Goal: Task Accomplishment & Management: Manage account settings

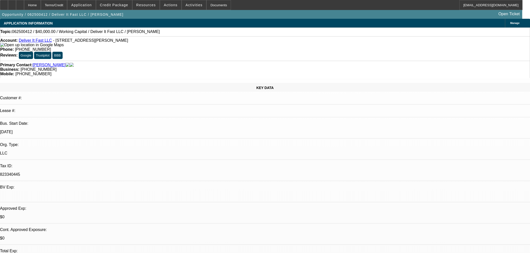
select select "0"
select select "2"
select select "0.1"
select select "4"
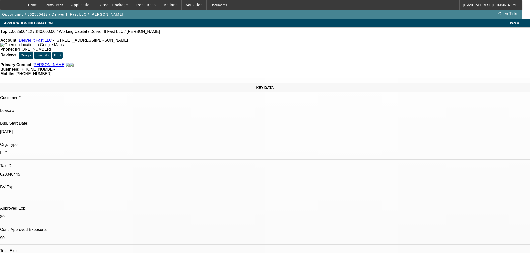
scroll to position [306, 0]
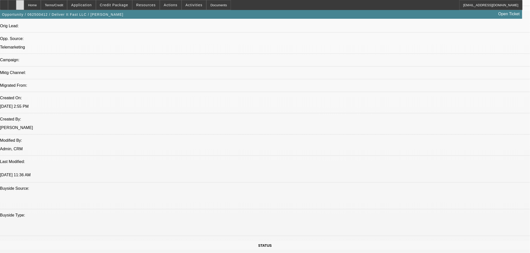
click at [24, 3] on div at bounding box center [20, 5] width 8 height 10
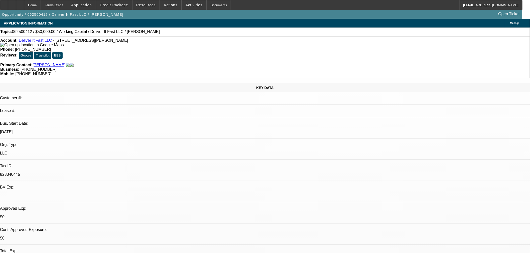
select select "0"
select select "2"
select select "0"
select select "6"
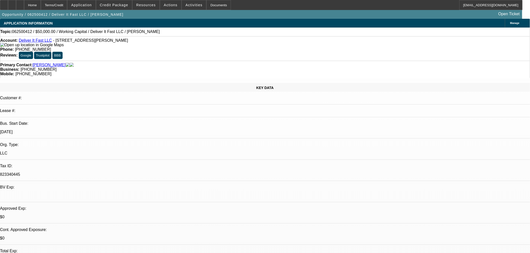
select select "0"
select select "2"
select select "0"
select select "6"
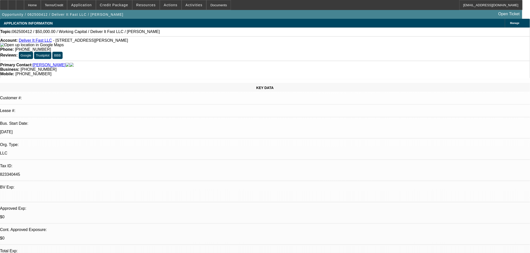
select select "0"
select select "2"
select select "0.1"
select select "4"
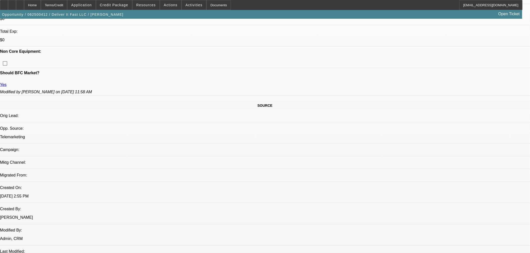
scroll to position [278, 0]
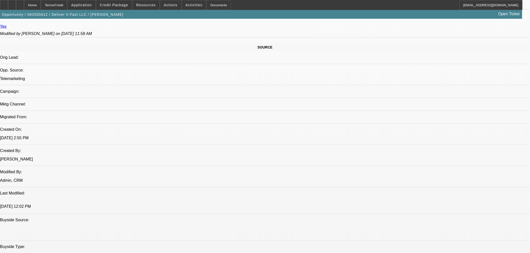
click at [24, 3] on div at bounding box center [20, 5] width 8 height 10
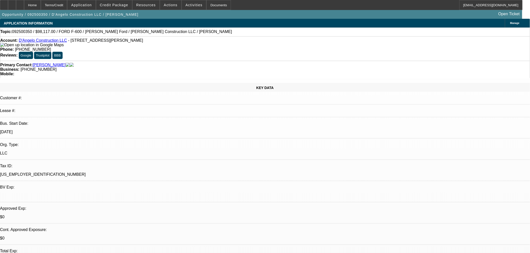
select select "0"
select select "2"
select select "0.1"
select select "4"
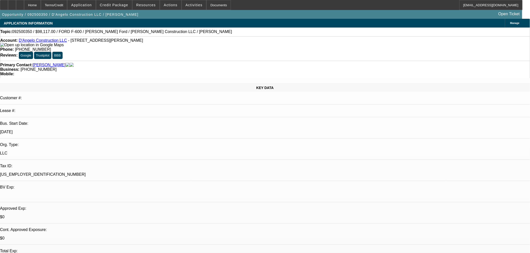
select select "0"
select select "3"
select select "0.1"
select select "4"
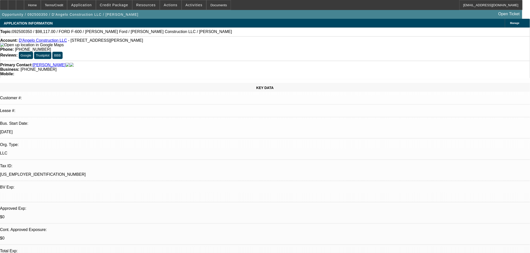
select select "0"
select select "0.1"
select select "4"
select select "0.1"
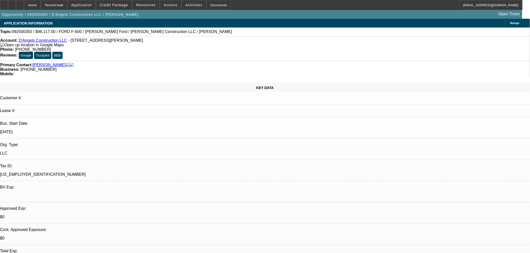
select select "2"
select select "0.1"
select select "4"
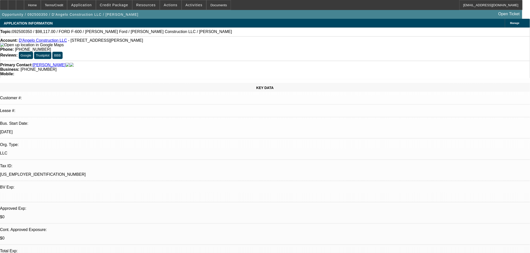
drag, startPoint x: 429, startPoint y: 96, endPoint x: 415, endPoint y: 108, distance: 19.5
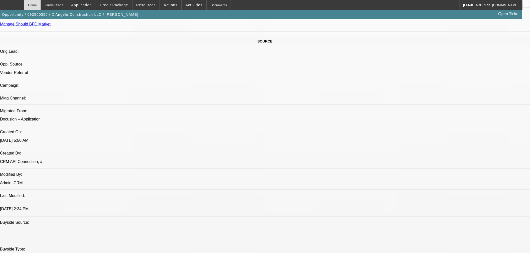
scroll to position [222, 0]
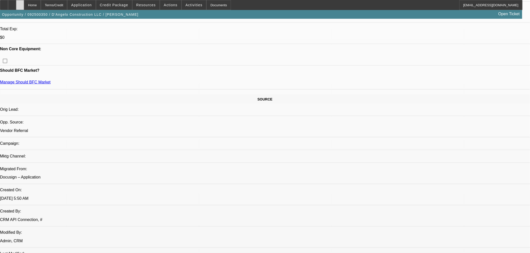
click at [24, 5] on div at bounding box center [20, 5] width 8 height 10
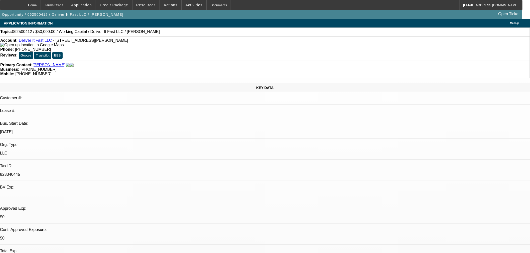
select select "0"
select select "2"
select select "0"
select select "6"
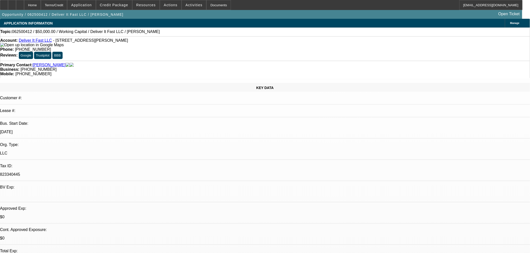
select select "0"
select select "2"
select select "0"
select select "6"
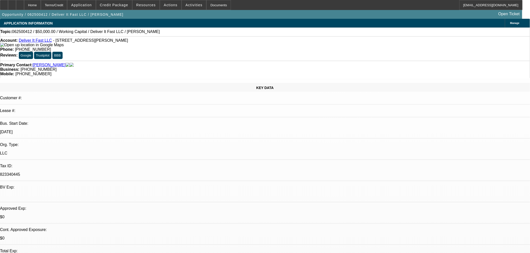
select select "0"
select select "2"
select select "0.1"
select select "4"
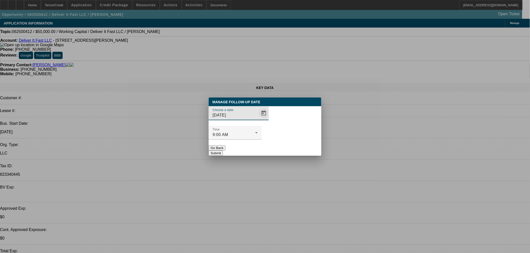
click at [258, 119] on span "Open calendar" at bounding box center [264, 113] width 12 height 12
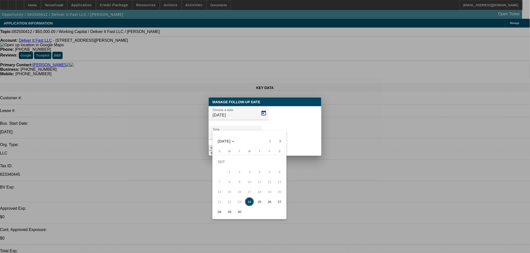
click at [261, 206] on span "25" at bounding box center [259, 202] width 9 height 9
type input "[DATE]"
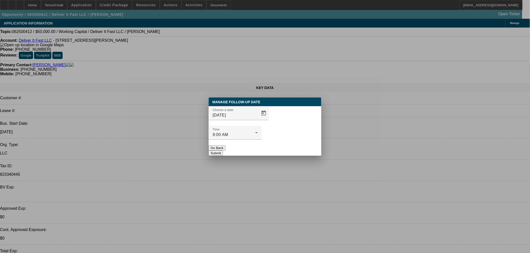
click at [223, 151] on button "Submit" at bounding box center [216, 153] width 14 height 5
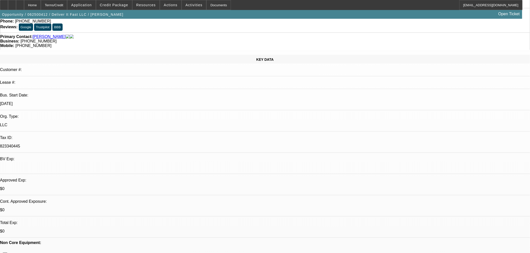
scroll to position [167, 0]
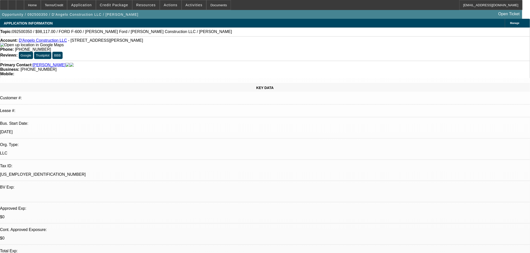
select select "0"
select select "2"
select select "0.1"
select select "4"
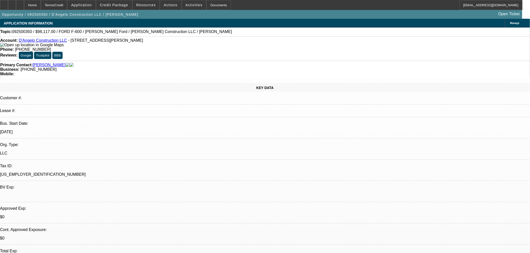
select select "0"
select select "3"
select select "0.1"
select select "4"
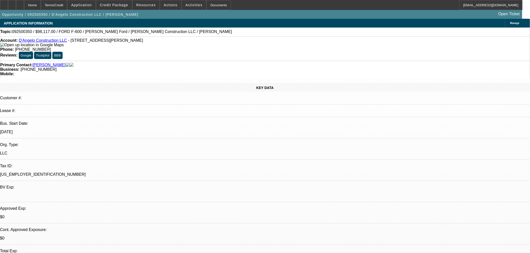
select select "0"
select select "0.1"
select select "4"
select select "0.1"
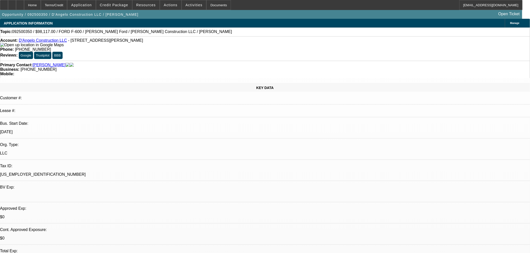
select select "2"
select select "0.1"
select select "4"
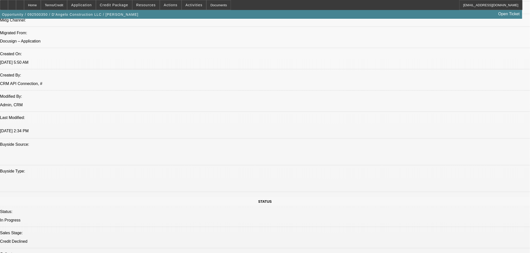
scroll to position [293, 0]
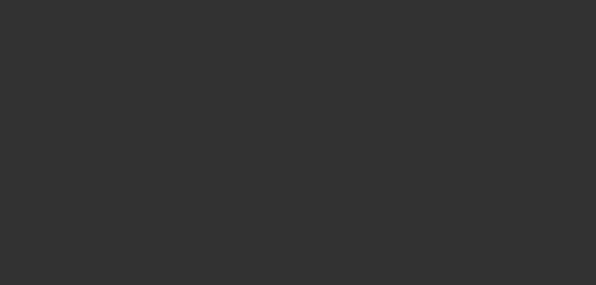
select select "0"
select select "2"
select select "0.1"
select select "4"
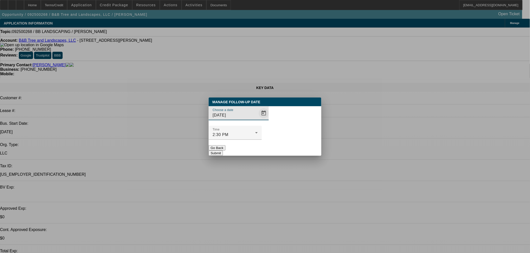
click at [258, 119] on span "Open calendar" at bounding box center [264, 113] width 12 height 12
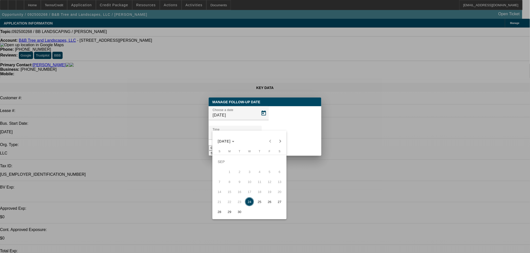
click at [281, 145] on button "Next month" at bounding box center [280, 142] width 10 height 10
click at [251, 164] on span "1" at bounding box center [249, 162] width 9 height 9
type input "10/1/2025"
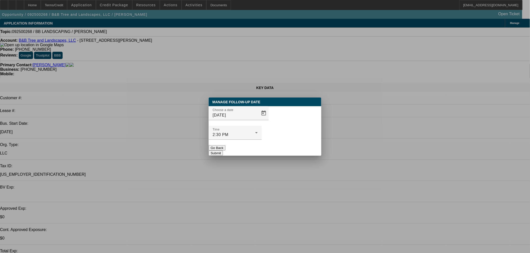
click at [223, 151] on button "Submit" at bounding box center [216, 153] width 14 height 5
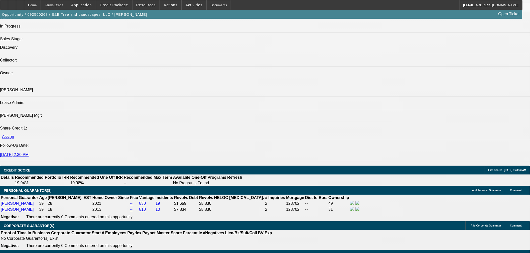
scroll to position [640, 0]
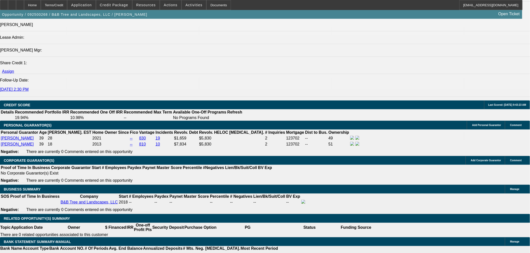
radio input "true"
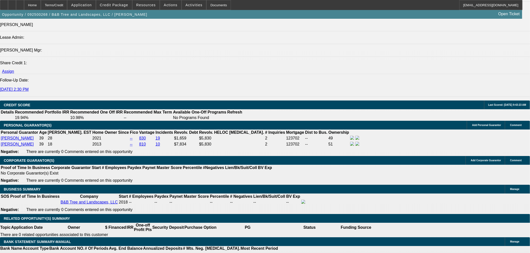
type textarea "Try one more time."
radio input "true"
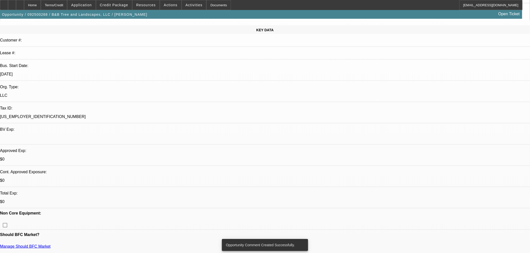
scroll to position [0, 0]
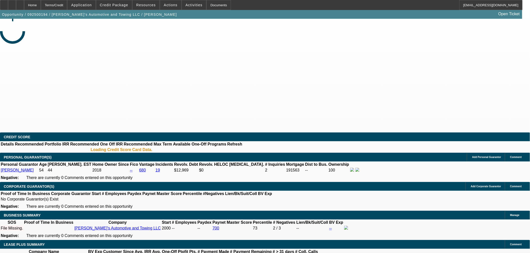
select select "0"
select select "2"
select select "0.1"
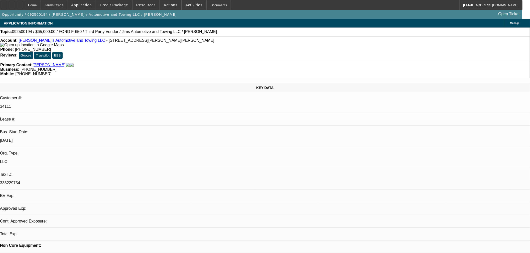
select select "1"
select select "2"
select select "4"
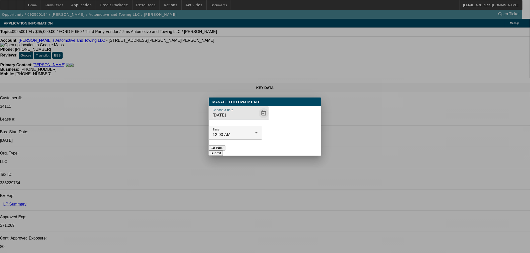
click at [258, 119] on span "Open calendar" at bounding box center [264, 113] width 12 height 12
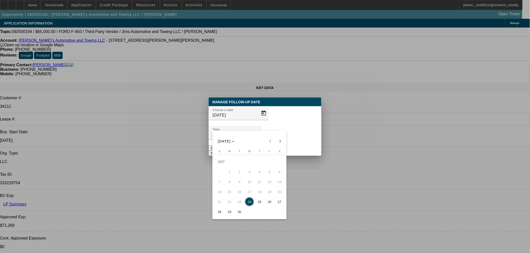
click at [239, 213] on span "30" at bounding box center [239, 212] width 9 height 9
type input "[DATE]"
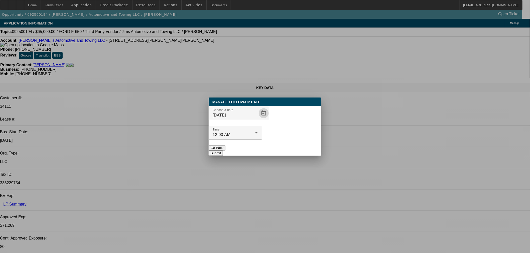
click at [223, 151] on button "Submit" at bounding box center [216, 153] width 14 height 5
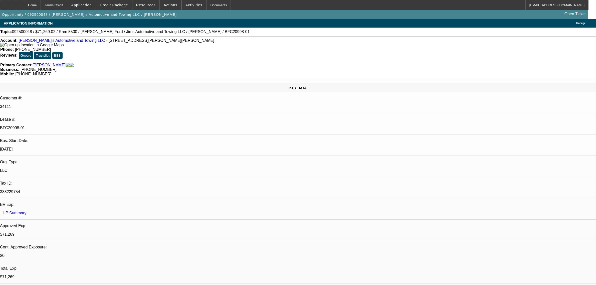
select select "0"
select select "3"
select select "0.1"
select select "4"
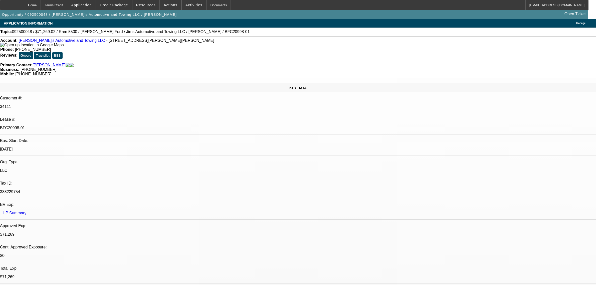
select select "0"
select select "3"
select select "0.1"
select select "4"
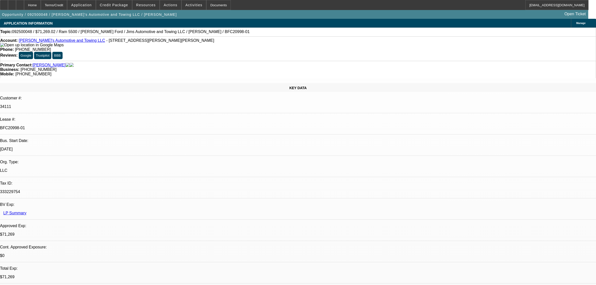
select select "0"
select select "3"
select select "0.1"
select select "4"
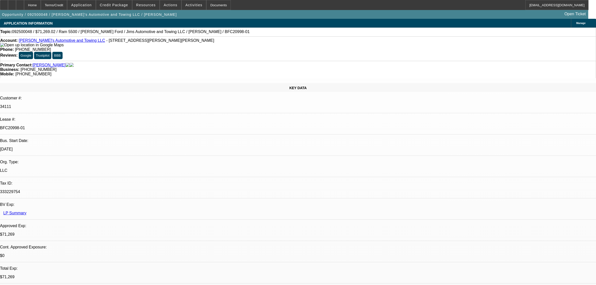
select select "0"
select select "0.1"
select select "4"
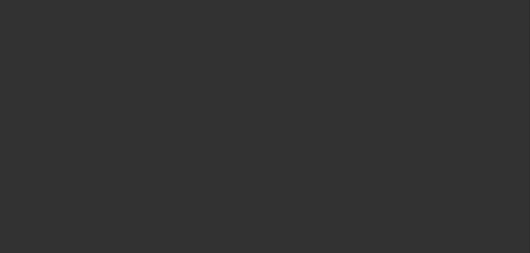
click at [258, 119] on span "Open calendar" at bounding box center [264, 113] width 12 height 12
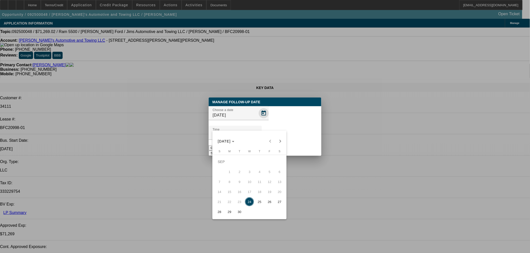
click at [256, 127] on div at bounding box center [265, 126] width 530 height 253
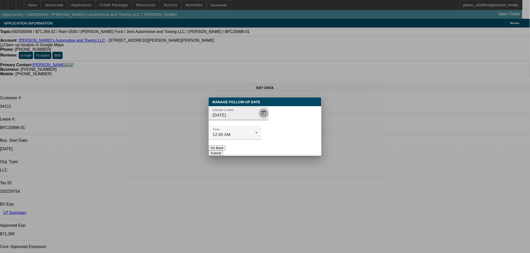
click at [258, 119] on span "Open calendar" at bounding box center [264, 113] width 12 height 12
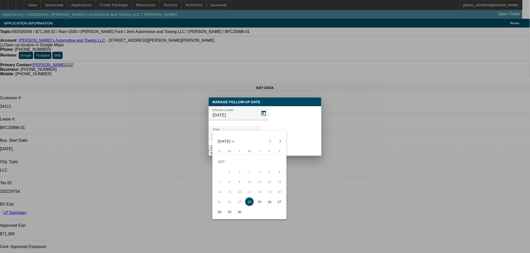
click at [242, 214] on span "30" at bounding box center [239, 212] width 9 height 9
type input "9/30/2025"
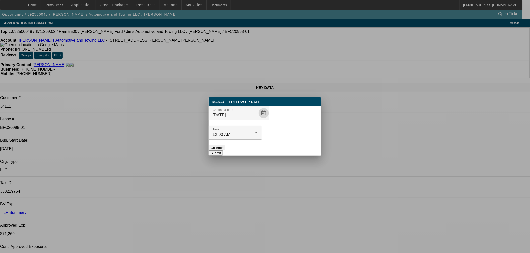
click at [223, 151] on button "Submit" at bounding box center [216, 153] width 14 height 5
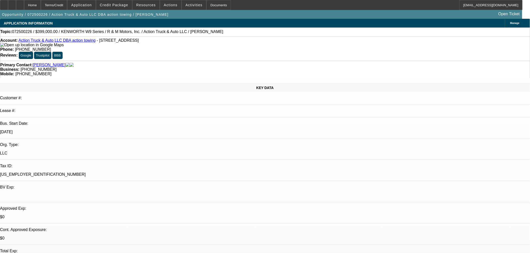
select select "0"
select select "6"
select select "0"
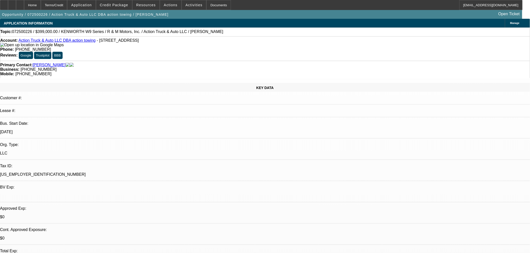
select select "0"
select select "6"
select select "0"
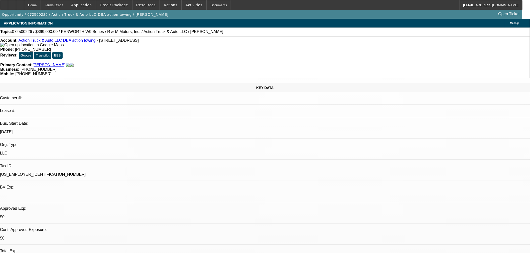
select select "6"
select select "0"
select select "6"
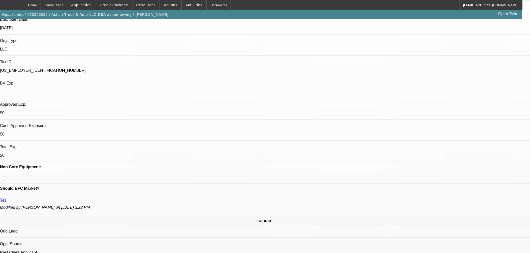
scroll to position [111, 0]
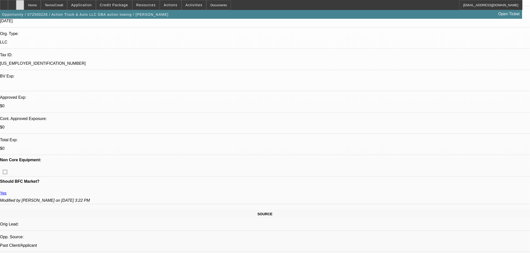
click at [24, 6] on div at bounding box center [20, 5] width 8 height 10
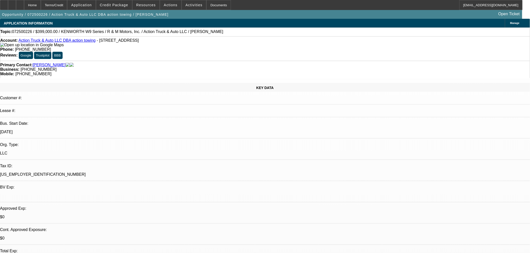
select select "0"
select select "6"
select select "0"
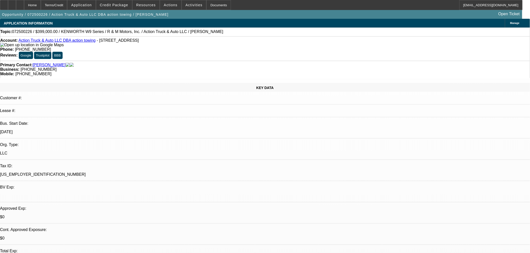
select select "0"
select select "6"
select select "0"
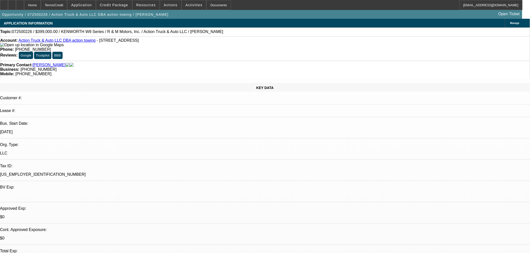
select select "6"
select select "0"
select select "6"
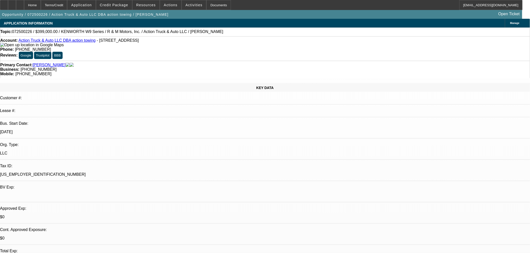
drag, startPoint x: 449, startPoint y: 162, endPoint x: 439, endPoint y: 155, distance: 12.4
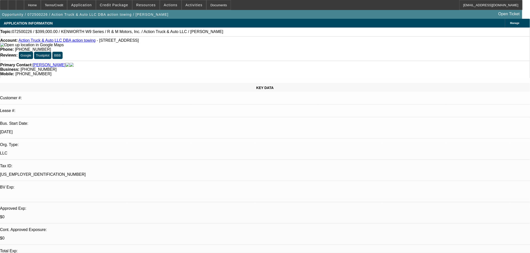
drag, startPoint x: 321, startPoint y: 126, endPoint x: 319, endPoint y: 124, distance: 2.7
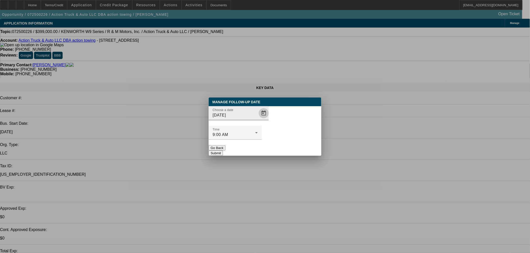
click at [258, 119] on span "Open calendar" at bounding box center [264, 113] width 12 height 12
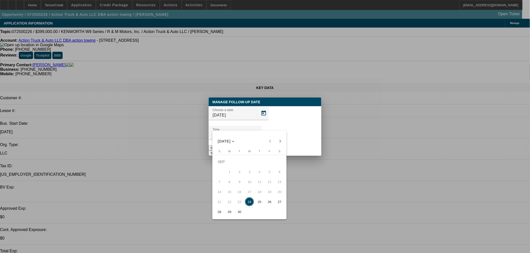
click at [260, 205] on span "25" at bounding box center [259, 202] width 9 height 9
type input "9/25/2025"
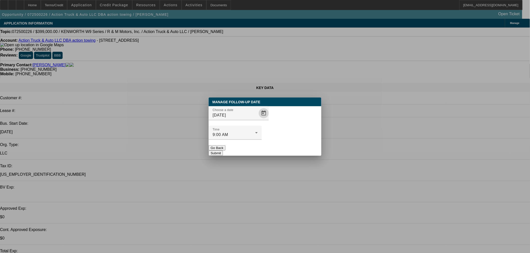
click at [223, 151] on button "Submit" at bounding box center [216, 153] width 14 height 5
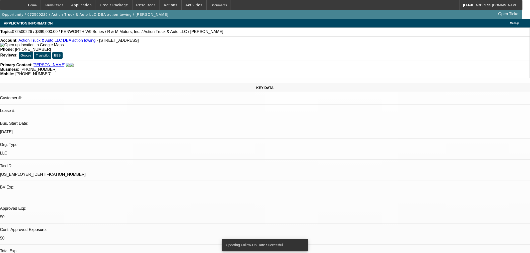
drag, startPoint x: 425, startPoint y: 83, endPoint x: 427, endPoint y: 98, distance: 15.4
radio input "true"
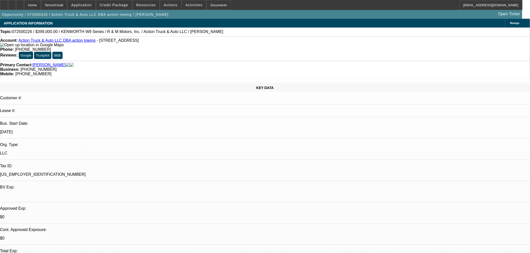
type textarea "Bubba asked to call me back in afternoon"
radio input "true"
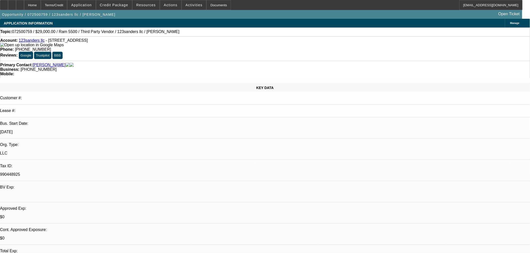
select select "0"
select select "6"
select select "0"
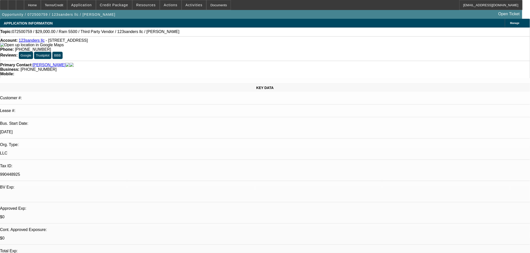
select select "0"
select select "6"
select select "0"
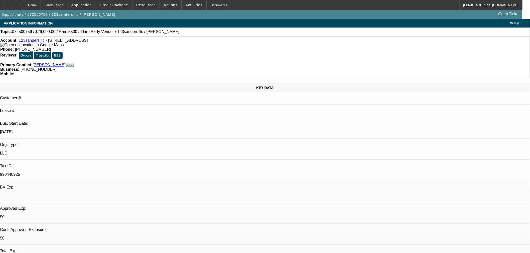
select select "2"
select select "0"
select select "6"
select select "0"
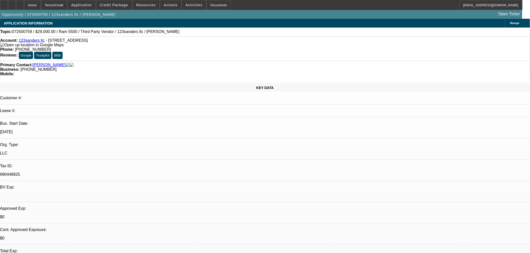
select select "0"
select select "6"
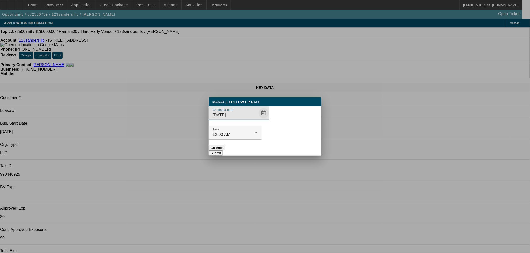
click at [258, 119] on span "Open calendar" at bounding box center [264, 113] width 12 height 12
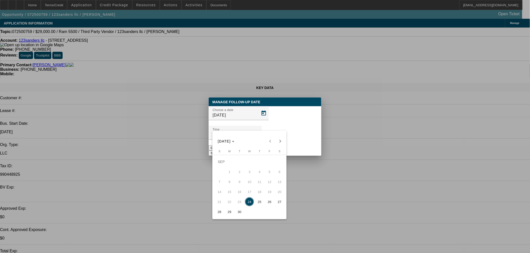
click at [267, 205] on span "26" at bounding box center [269, 202] width 9 height 9
type input "9/26/2025"
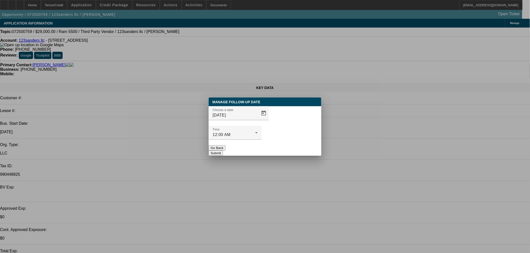
click at [223, 151] on button "Submit" at bounding box center [216, 153] width 14 height 5
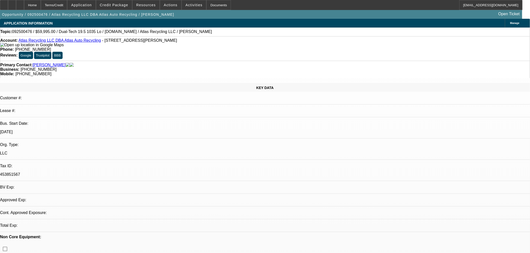
select select "0"
select select "2"
select select "0"
select select "6"
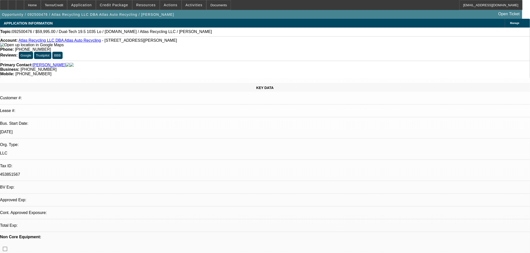
select select "0"
select select "2"
select select "0"
select select "6"
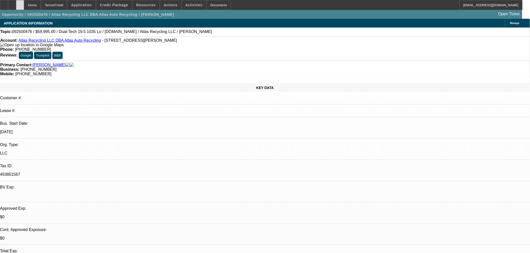
click at [24, 4] on div at bounding box center [20, 5] width 8 height 10
select select "0"
select select "2"
select select "0"
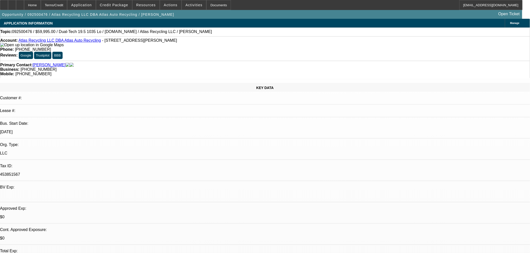
select select "6"
select select "0"
select select "2"
select select "0"
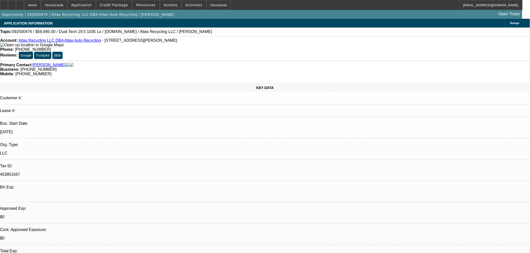
select select "6"
click at [24, 7] on div at bounding box center [20, 5] width 8 height 10
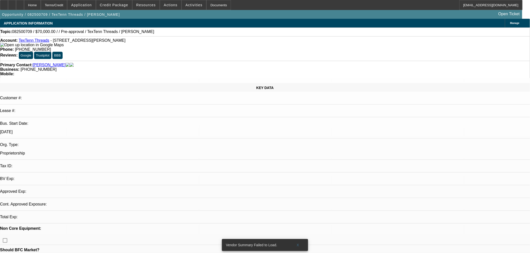
select select "0"
select select "2"
select select "0.1"
select select "4"
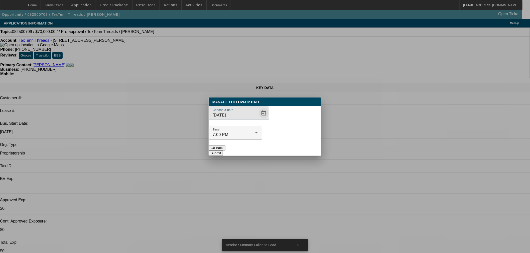
click at [258, 119] on span "Open calendar" at bounding box center [264, 113] width 12 height 12
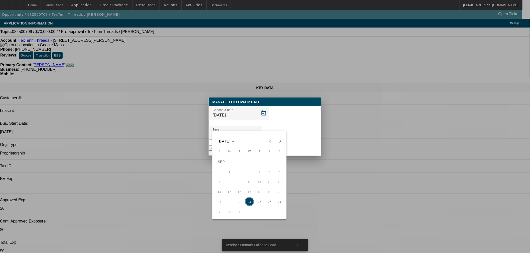
click at [263, 202] on span "25" at bounding box center [259, 202] width 9 height 9
type input "9/25/2025"
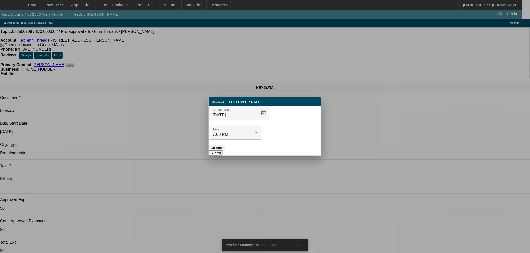
click at [306, 146] on div "Manage Follow-Up Date Choose a date 9/25/2025 Time 7:00 PM Go Back Submit" at bounding box center [265, 127] width 113 height 58
click at [223, 151] on button "Submit" at bounding box center [216, 153] width 14 height 5
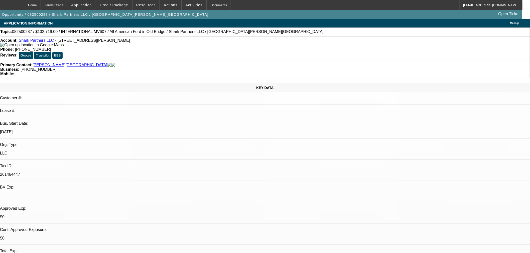
select select "0"
select select "2"
select select "0"
select select "6"
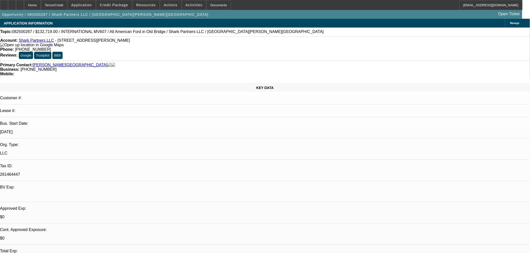
select select "0"
select select "2"
select select "0"
select select "6"
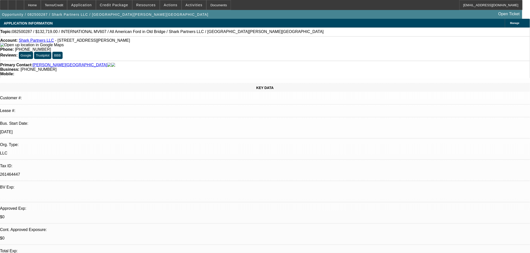
select select "0"
select select "2"
select select "0"
select select "6"
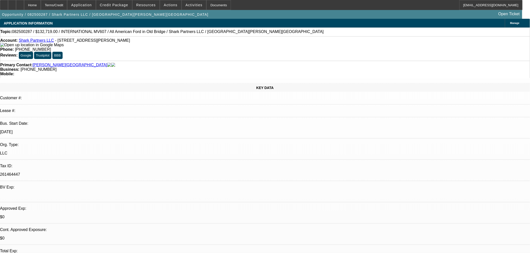
select select "0"
select select "2"
select select "0"
select select "6"
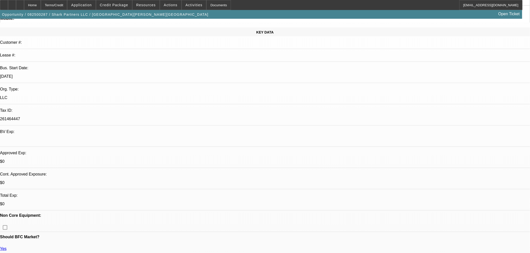
scroll to position [56, 0]
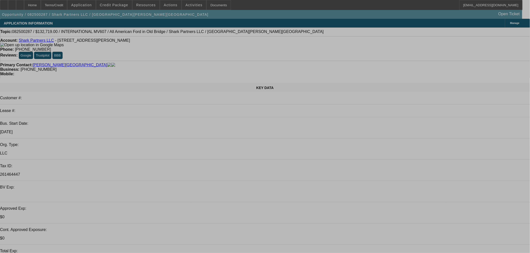
select select "0"
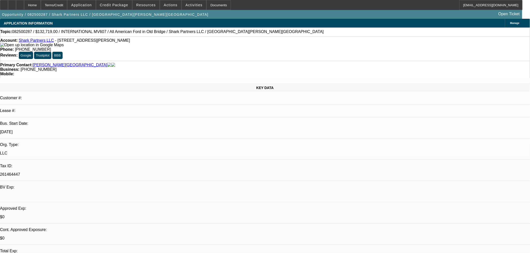
select select "0"
select select "2"
select select "0"
select select "6"
select select "0"
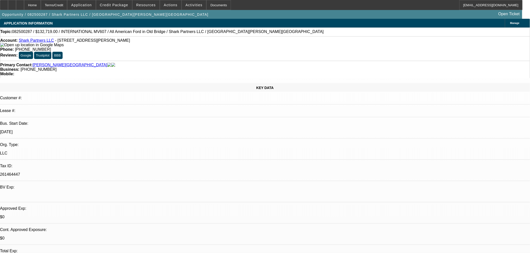
select select "0"
select select "2"
select select "0"
select select "6"
select select "0"
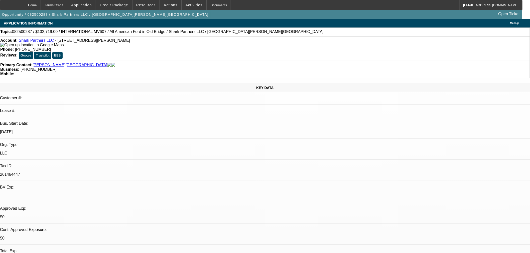
select select "0"
select select "2"
select select "0"
select select "6"
select select "0"
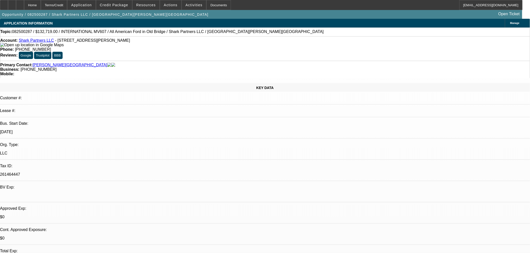
select select "0"
select select "2"
select select "0"
select select "6"
click at [166, 3] on span "Actions" at bounding box center [171, 5] width 14 height 4
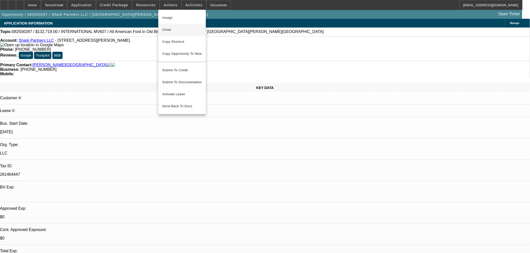
click at [173, 31] on span "Close" at bounding box center [182, 30] width 40 height 6
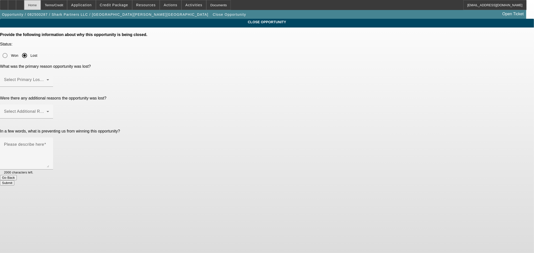
click at [41, 5] on div "Home" at bounding box center [32, 5] width 17 height 10
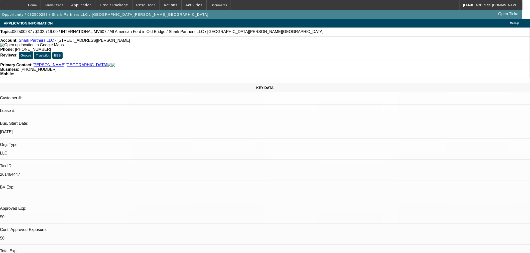
select select "0"
select select "2"
select select "0"
select select "6"
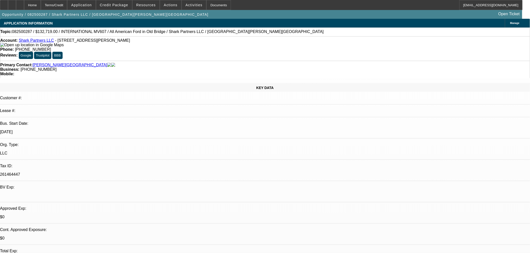
select select "0"
select select "2"
select select "0"
select select "6"
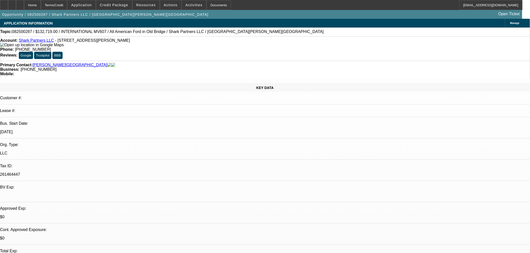
select select "0"
select select "2"
select select "0"
select select "6"
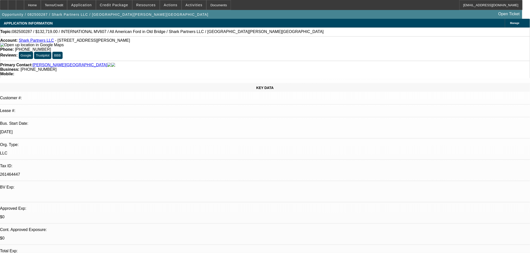
select select "0"
select select "2"
select select "0"
select select "6"
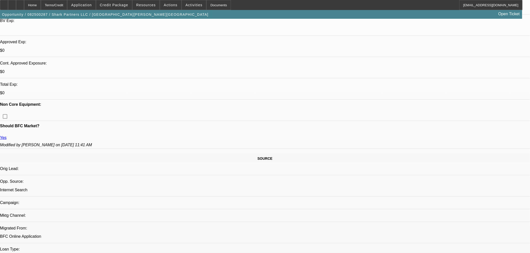
scroll to position [594, 0]
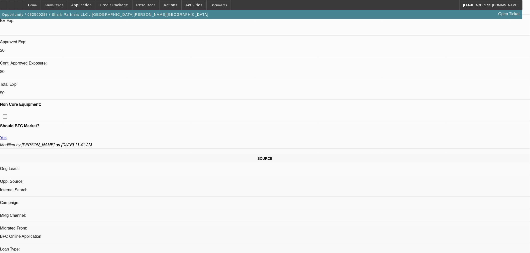
scroll to position [566, 0]
radio input "true"
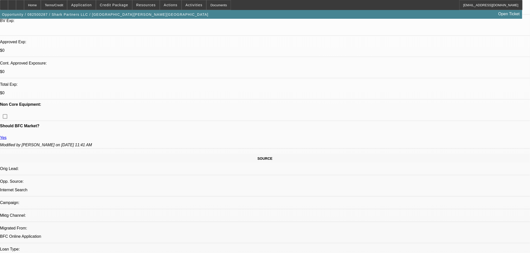
type textarea "D"
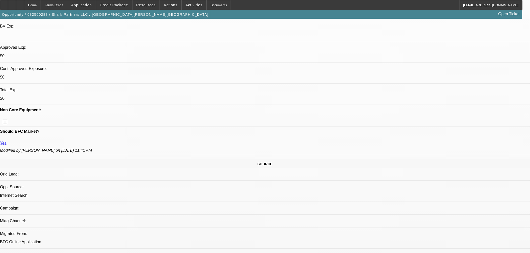
scroll to position [0, 0]
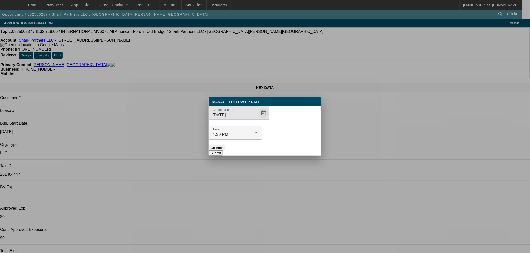
click at [258, 119] on span "Open calendar" at bounding box center [264, 113] width 12 height 12
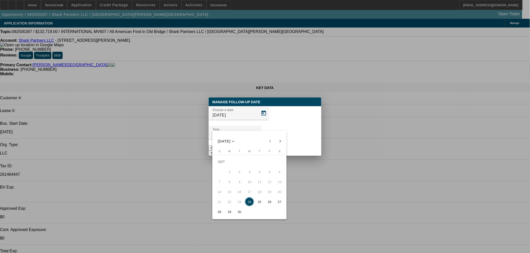
click at [262, 203] on span "25" at bounding box center [259, 202] width 9 height 9
type input "[DATE]"
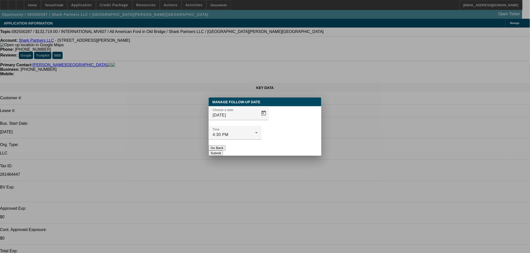
click at [223, 151] on button "Submit" at bounding box center [216, 153] width 14 height 5
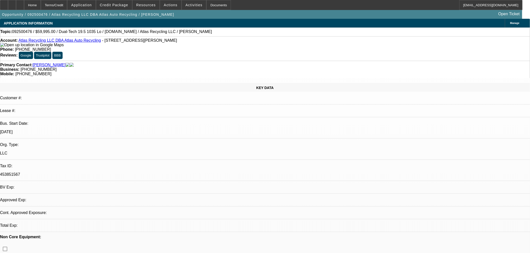
select select "0"
select select "2"
select select "0"
select select "6"
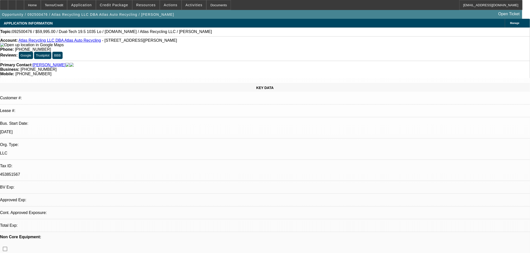
select select "0"
select select "2"
select select "0"
select select "6"
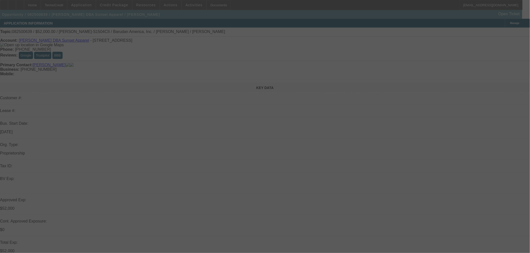
select select "0"
select select "2"
select select "0"
select select "6"
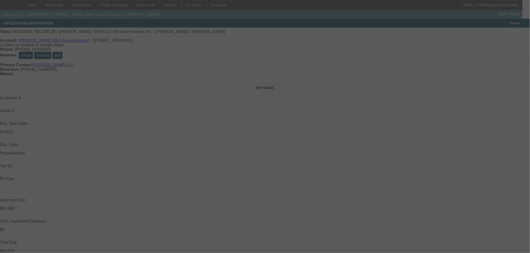
select select "0"
select select "2"
select select "0"
select select "6"
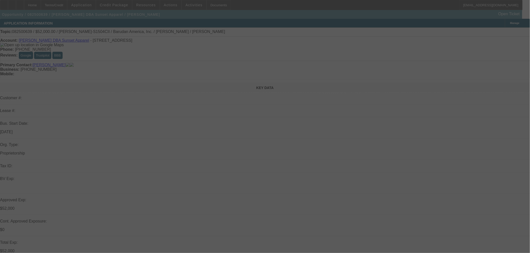
select select "0"
select select "2"
select select "0"
select select "6"
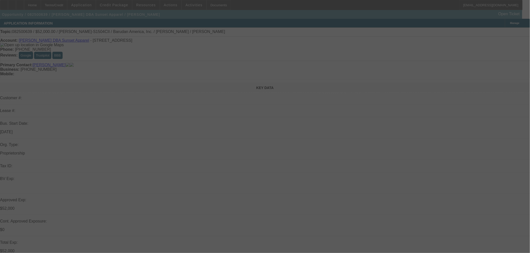
select select "0"
select select "2"
select select "0"
select select "6"
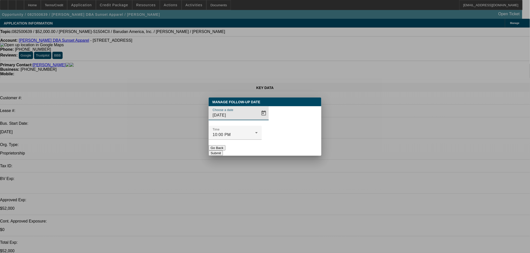
click at [258, 119] on span "Open calendar" at bounding box center [264, 113] width 12 height 12
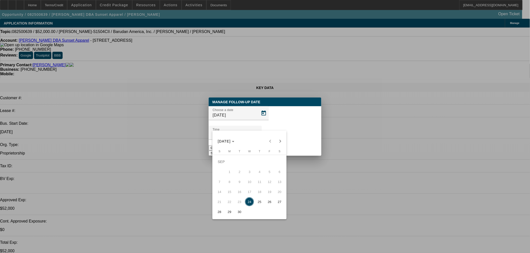
drag, startPoint x: 271, startPoint y: 204, endPoint x: 277, endPoint y: 191, distance: 14.3
click at [271, 204] on span "26" at bounding box center [269, 202] width 9 height 9
type input "[DATE]"
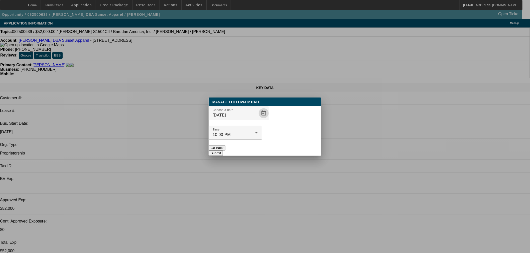
click at [223, 151] on button "Submit" at bounding box center [216, 153] width 14 height 5
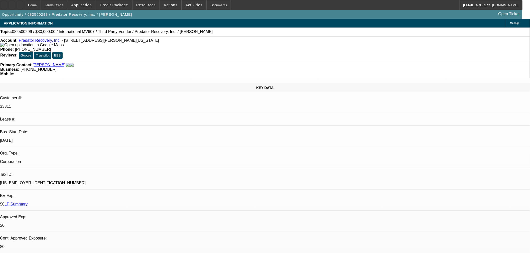
select select "0"
select select "6"
select select "0"
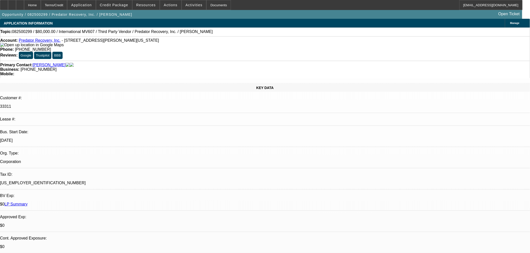
select select "0"
select select "6"
select select "0"
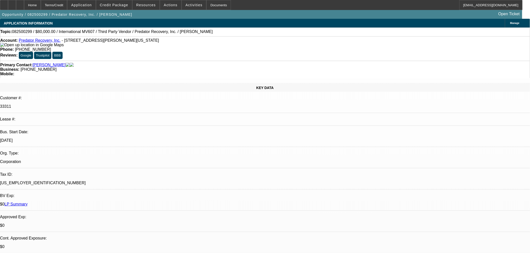
select select "0"
select select "6"
select select "0"
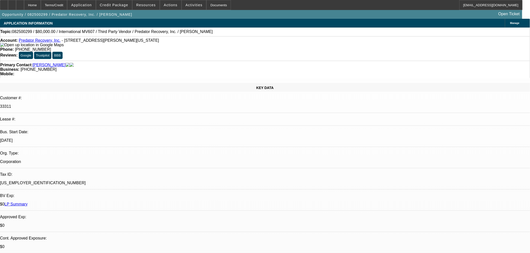
select select "6"
drag, startPoint x: 443, startPoint y: 162, endPoint x: 439, endPoint y: 159, distance: 5.0
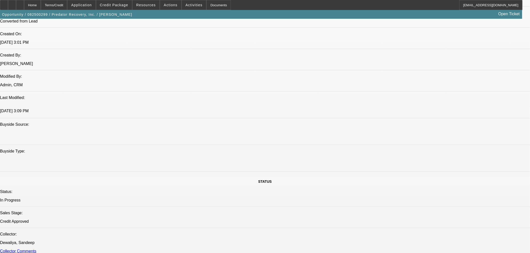
scroll to position [362, 0]
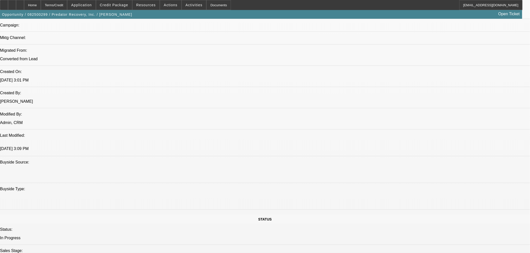
drag, startPoint x: 123, startPoint y: 150, endPoint x: 146, endPoint y: 143, distance: 24.1
drag, startPoint x: 159, startPoint y: 197, endPoint x: 150, endPoint y: 197, distance: 8.3
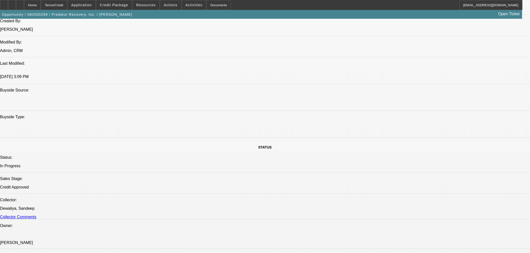
scroll to position [390, 0]
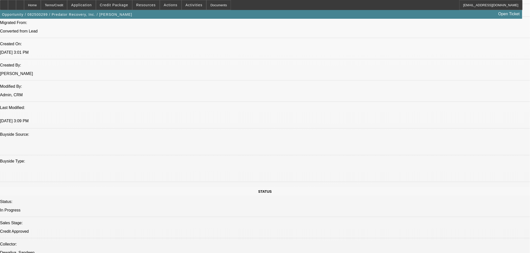
drag, startPoint x: 156, startPoint y: 125, endPoint x: 169, endPoint y: 127, distance: 13.9
drag, startPoint x: 156, startPoint y: 126, endPoint x: 167, endPoint y: 125, distance: 10.5
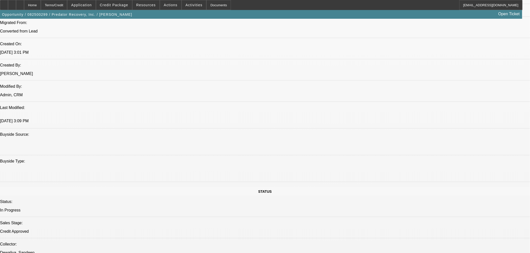
scroll to position [445, 0]
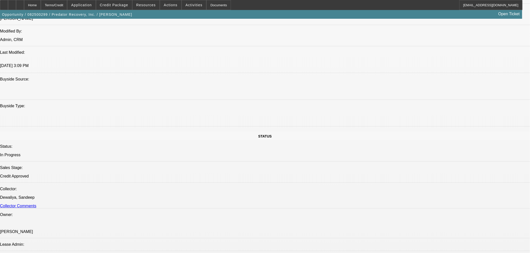
radio input "true"
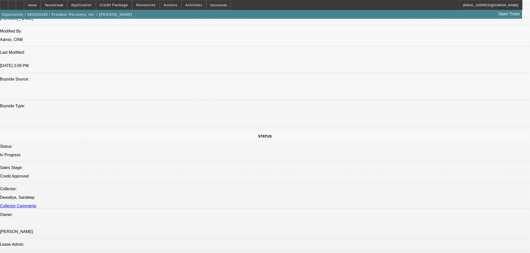
drag, startPoint x: 516, startPoint y: 103, endPoint x: 505, endPoint y: 130, distance: 28.6
drag, startPoint x: 416, startPoint y: 111, endPoint x: 411, endPoint y: 104, distance: 8.6
type textarea "Looking at used semi from dealer. '21 freightliner for $68k. Need BOS + Aug ban…"
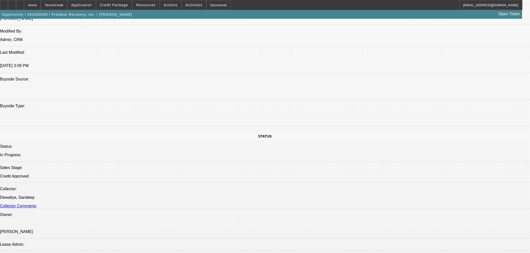
radio input "true"
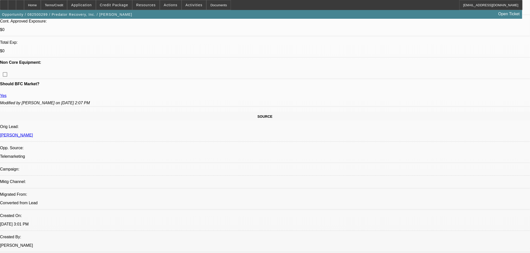
scroll to position [222, 0]
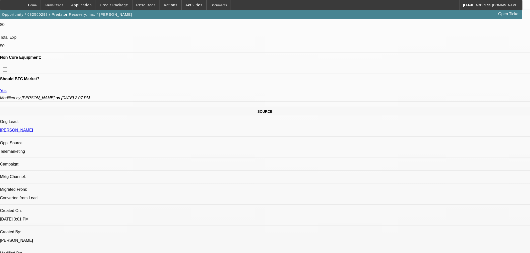
radio input "true"
drag, startPoint x: 400, startPoint y: 122, endPoint x: 399, endPoint y: 119, distance: 2.9
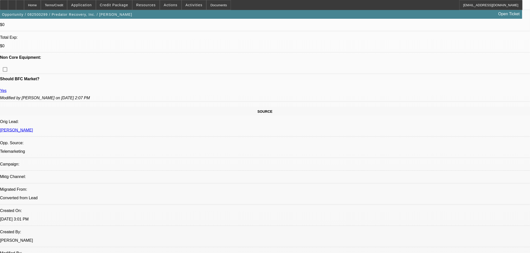
type textarea "MHC Trucking is the dealer. Steve is going to stop by after work and see if tru…"
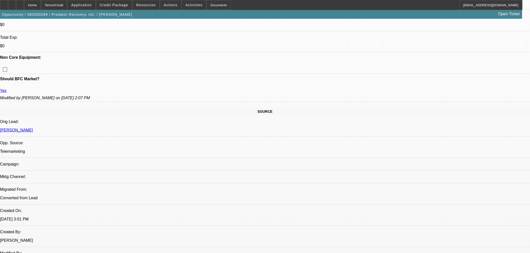
radio input "true"
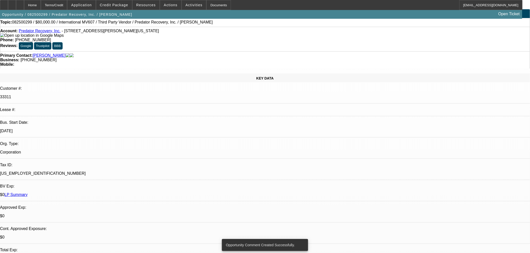
scroll to position [0, 0]
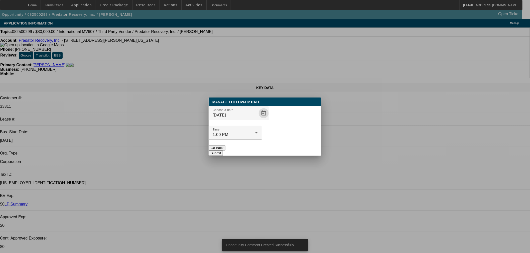
click at [258, 119] on span "Open calendar" at bounding box center [264, 113] width 12 height 12
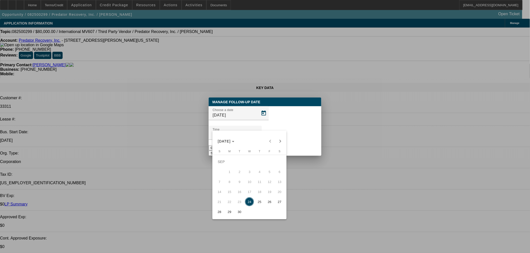
drag, startPoint x: 267, startPoint y: 202, endPoint x: 270, endPoint y: 153, distance: 48.7
click at [267, 201] on span "26" at bounding box center [269, 202] width 9 height 9
type input "[DATE]"
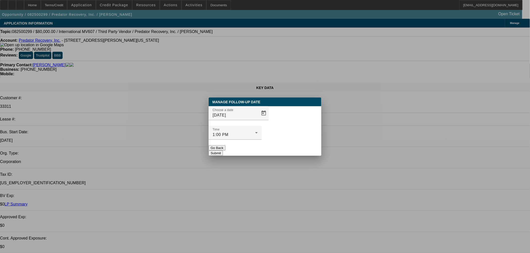
drag, startPoint x: 283, startPoint y: 139, endPoint x: 261, endPoint y: 17, distance: 124.0
click at [223, 151] on button "Submit" at bounding box center [216, 153] width 14 height 5
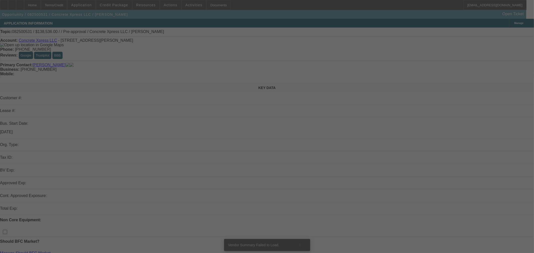
select select "0"
select select "2"
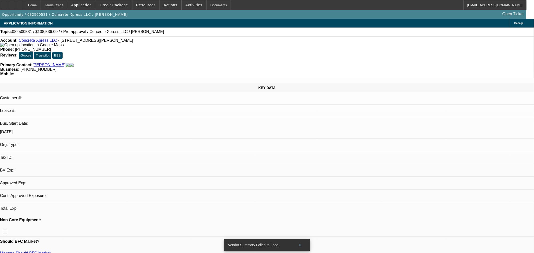
select select "2"
select select "0.1"
select select "4"
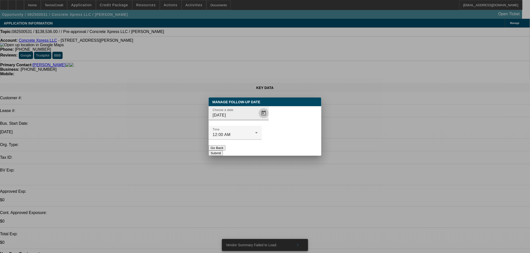
click at [258, 119] on span "Open calendar" at bounding box center [264, 113] width 12 height 12
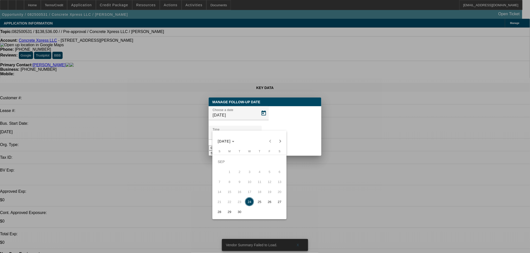
click at [272, 206] on span "26" at bounding box center [269, 202] width 9 height 9
type input "[DATE]"
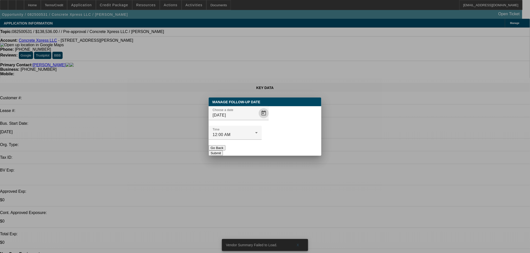
click at [223, 151] on button "Submit" at bounding box center [216, 153] width 14 height 5
